Goal: Information Seeking & Learning: Understand process/instructions

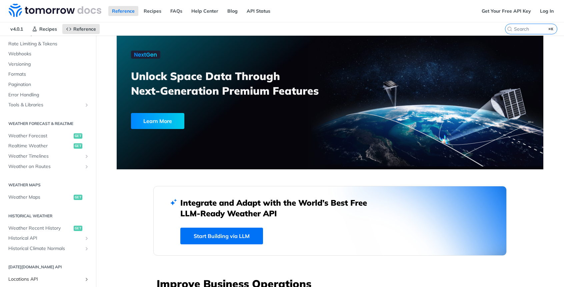
scroll to position [136, 0]
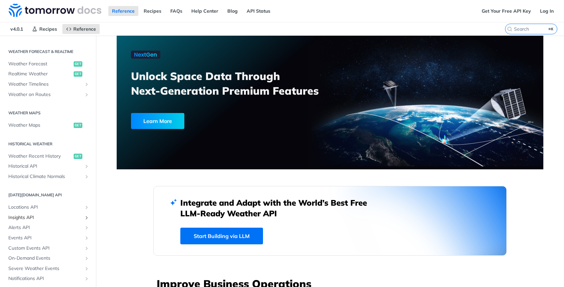
click at [33, 219] on span "Insights API" at bounding box center [45, 217] width 74 height 7
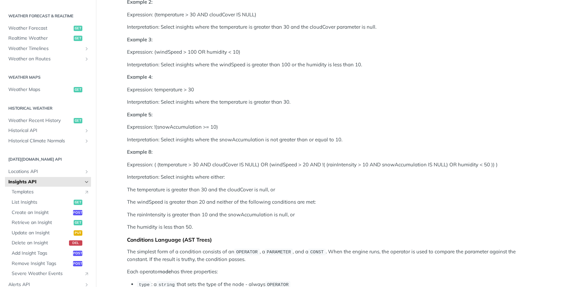
scroll to position [482, 0]
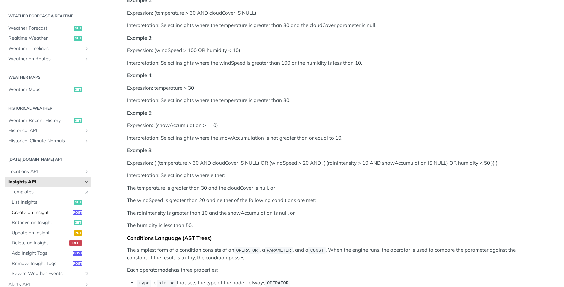
click at [23, 214] on span "Create an Insight" at bounding box center [42, 212] width 60 height 7
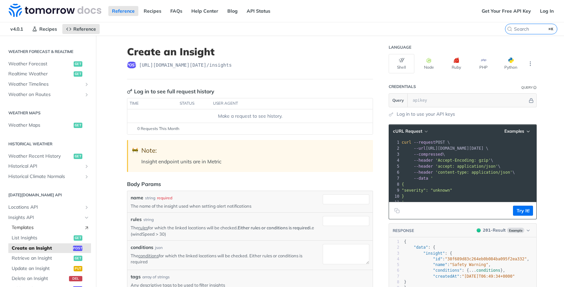
click at [24, 225] on span "Templates" at bounding box center [46, 227] width 69 height 7
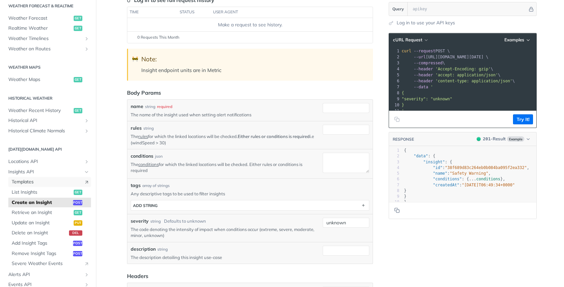
scroll to position [118, 0]
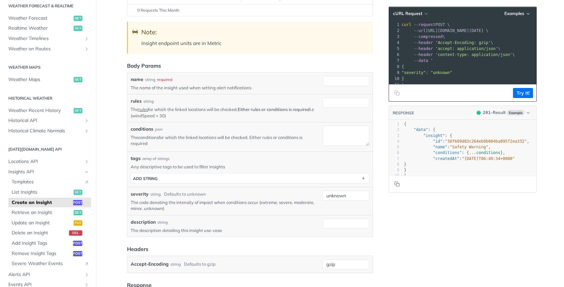
click at [146, 138] on link "conditions" at bounding box center [148, 137] width 20 height 5
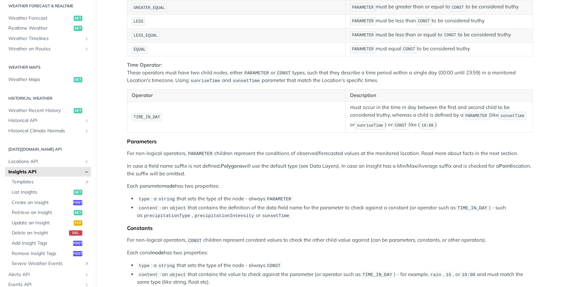
scroll to position [1104, 0]
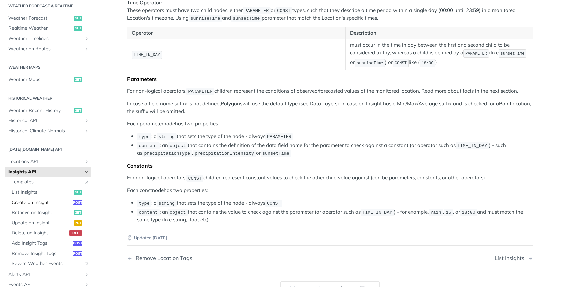
click at [27, 202] on span "Create an Insight" at bounding box center [42, 202] width 60 height 7
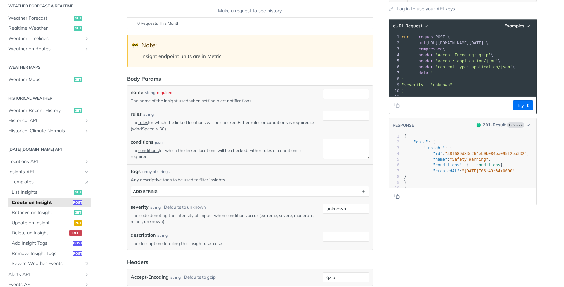
scroll to position [106, 0]
